Goal: Check status: Check status

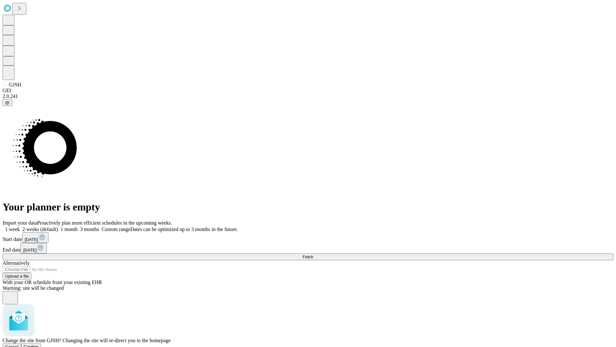
click at [39, 344] on span "Confirm" at bounding box center [31, 346] width 15 height 5
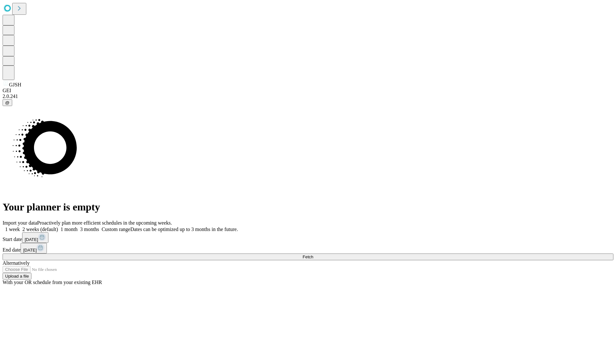
click at [78, 226] on label "1 month" at bounding box center [68, 228] width 20 height 5
click at [313, 254] on span "Fetch" at bounding box center [308, 256] width 11 height 5
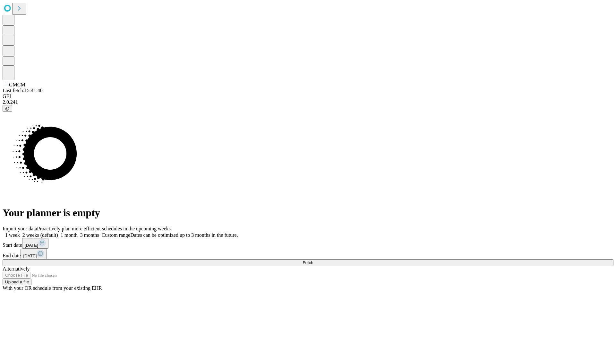
click at [78, 232] on label "1 month" at bounding box center [68, 234] width 20 height 5
click at [313, 260] on span "Fetch" at bounding box center [308, 262] width 11 height 5
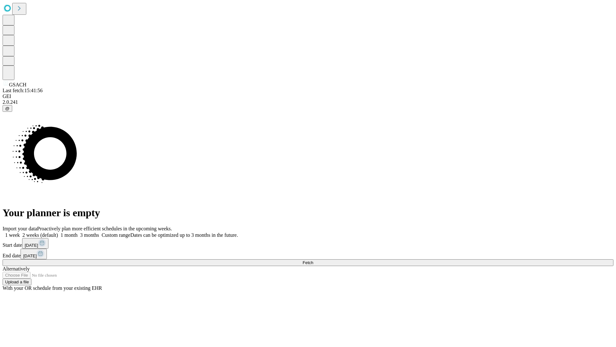
click at [78, 232] on label "1 month" at bounding box center [68, 234] width 20 height 5
click at [313, 260] on span "Fetch" at bounding box center [308, 262] width 11 height 5
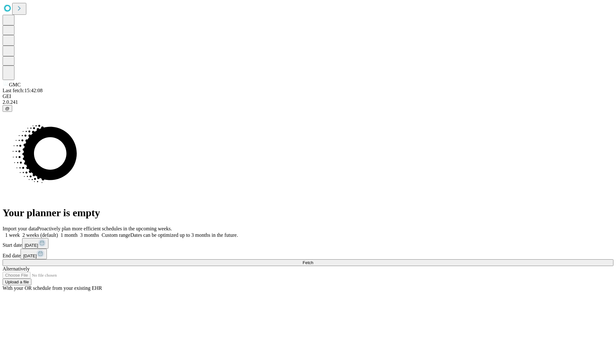
click at [78, 232] on label "1 month" at bounding box center [68, 234] width 20 height 5
click at [313, 260] on span "Fetch" at bounding box center [308, 262] width 11 height 5
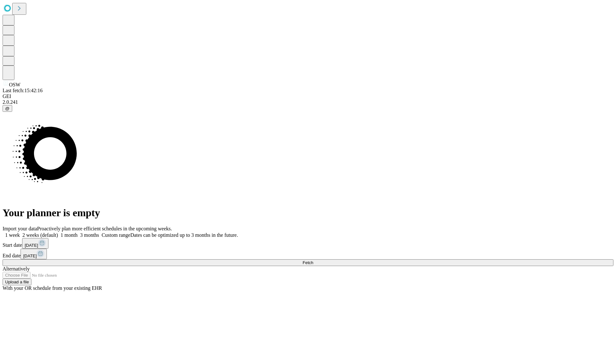
click at [313, 260] on span "Fetch" at bounding box center [308, 262] width 11 height 5
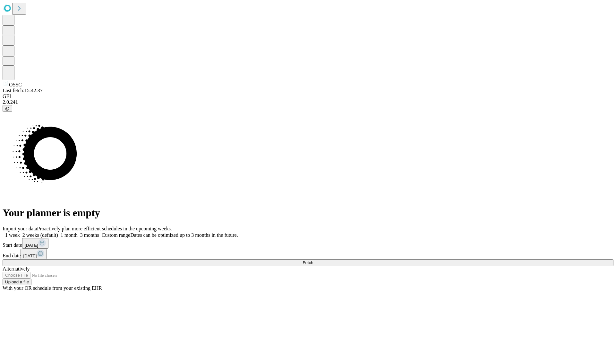
click at [313, 260] on span "Fetch" at bounding box center [308, 262] width 11 height 5
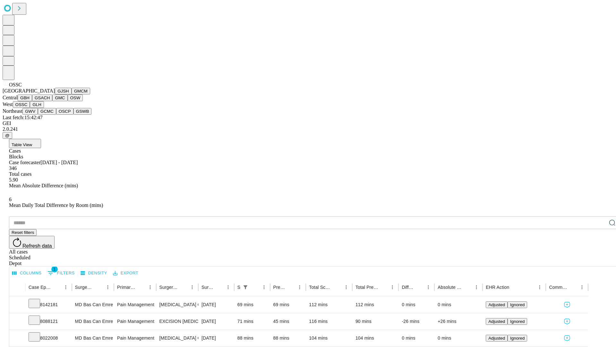
click at [44, 108] on button "GLH" at bounding box center [37, 104] width 14 height 7
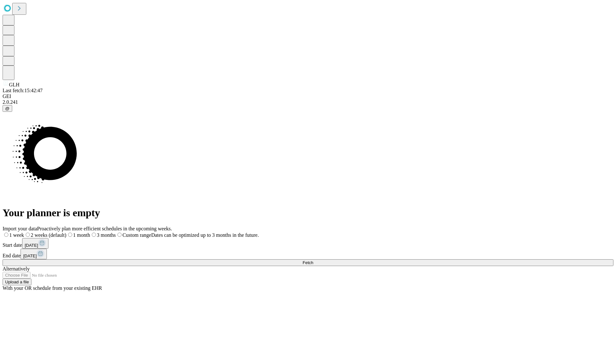
click at [90, 232] on label "1 month" at bounding box center [78, 234] width 24 height 5
click at [313, 260] on span "Fetch" at bounding box center [308, 262] width 11 height 5
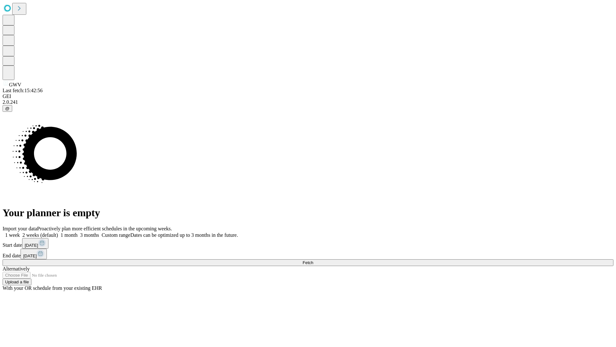
click at [78, 232] on label "1 month" at bounding box center [68, 234] width 20 height 5
click at [313, 260] on span "Fetch" at bounding box center [308, 262] width 11 height 5
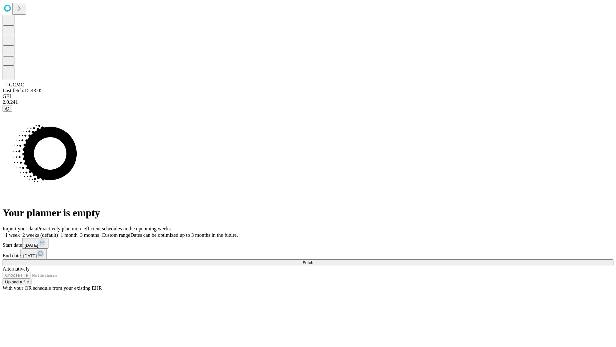
click at [78, 232] on label "1 month" at bounding box center [68, 234] width 20 height 5
click at [313, 260] on span "Fetch" at bounding box center [308, 262] width 11 height 5
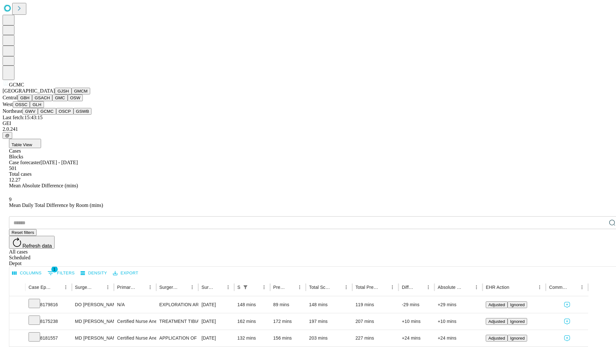
click at [56, 115] on button "OSCP" at bounding box center [64, 111] width 17 height 7
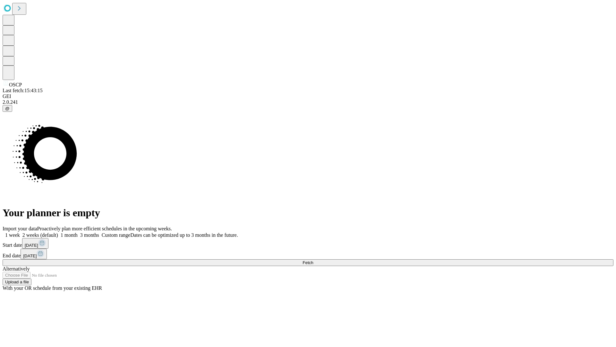
click at [78, 232] on label "1 month" at bounding box center [68, 234] width 20 height 5
click at [313, 260] on span "Fetch" at bounding box center [308, 262] width 11 height 5
